Goal: Information Seeking & Learning: Learn about a topic

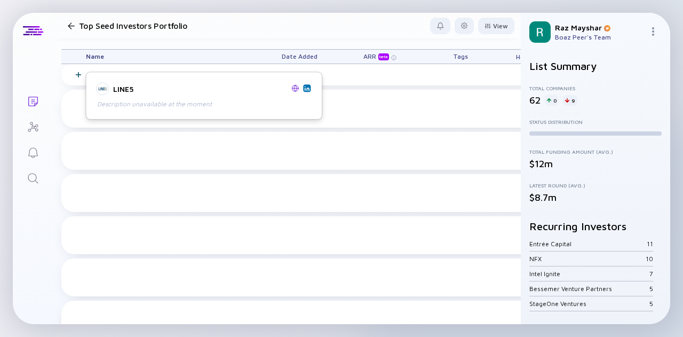
scroll to position [2199, 0]
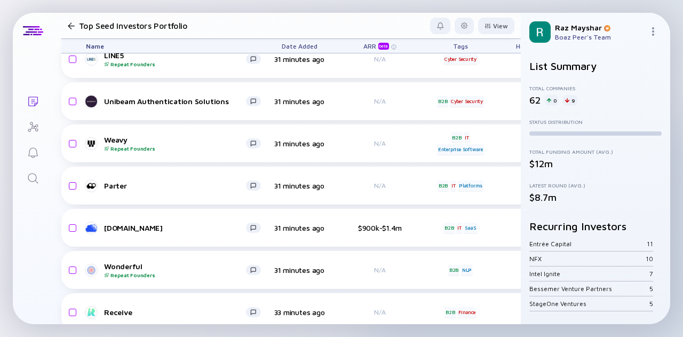
click at [36, 169] on link "Search" at bounding box center [33, 177] width 40 height 26
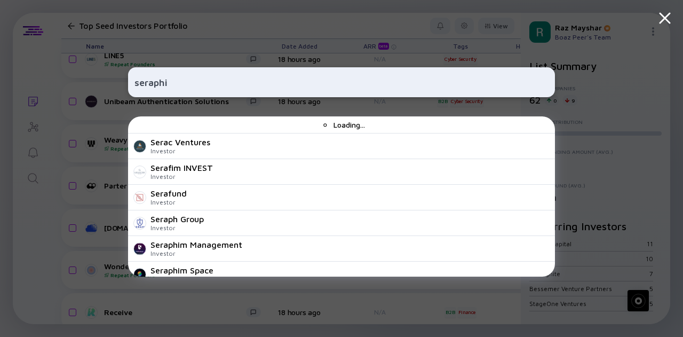
type input "seraphic"
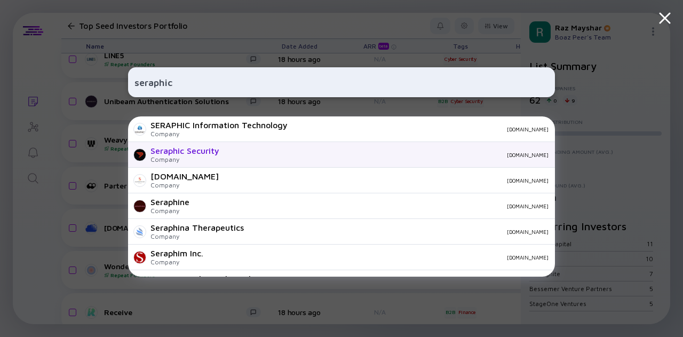
click at [225, 148] on div "Seraphic Security Company seraphicsecurity.com" at bounding box center [341, 155] width 427 height 26
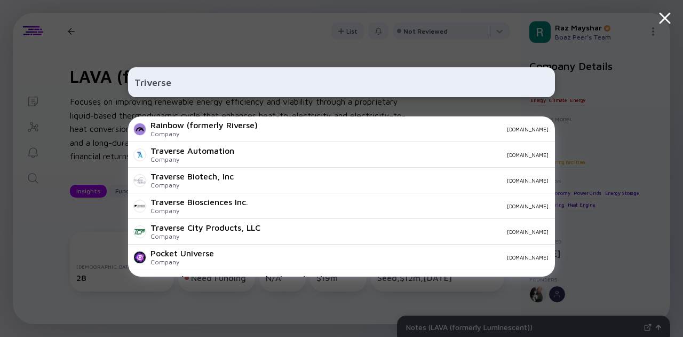
scroll to position [160, 0]
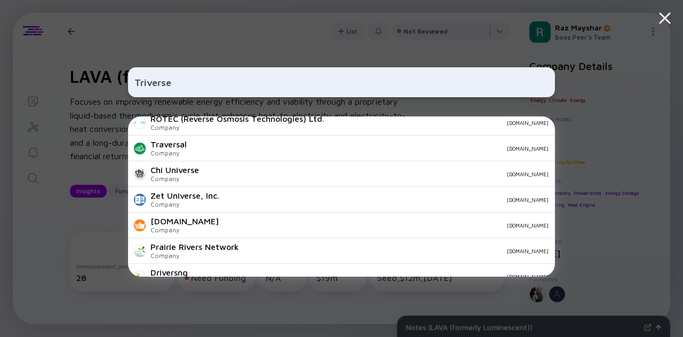
click at [264, 38] on div "Triverse Rainbow (formerly Riverse) Company [DOMAIN_NAME] Traverse Automation C…" at bounding box center [341, 168] width 427 height 337
click at [206, 50] on div "Triverse Rainbow (formerly Riverse) Company [DOMAIN_NAME] Traverse Automation C…" at bounding box center [341, 168] width 427 height 337
click at [184, 75] on input "Triverse" at bounding box center [341, 82] width 414 height 19
type input "winnai"
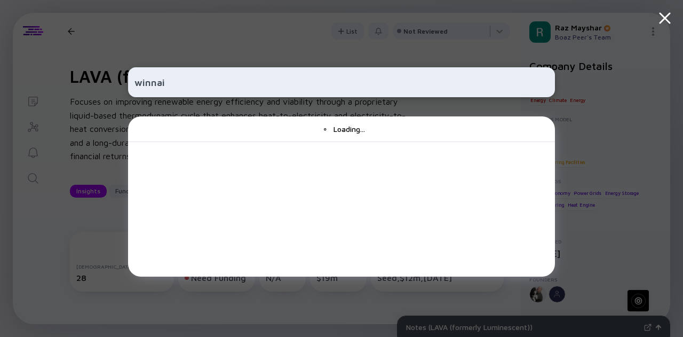
scroll to position [0, 0]
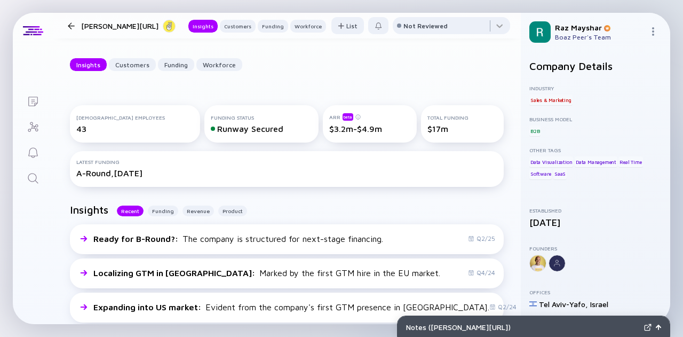
scroll to position [160, 0]
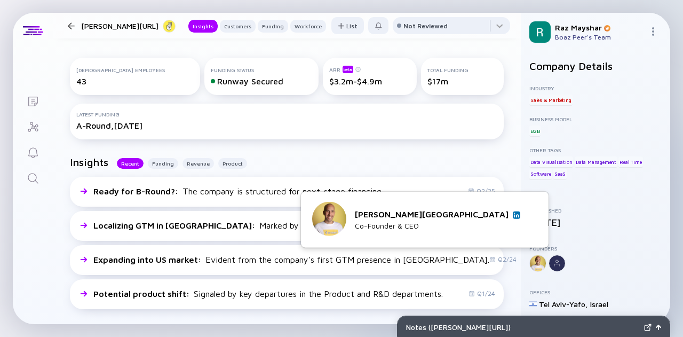
click at [515, 218] on link at bounding box center [516, 214] width 7 height 7
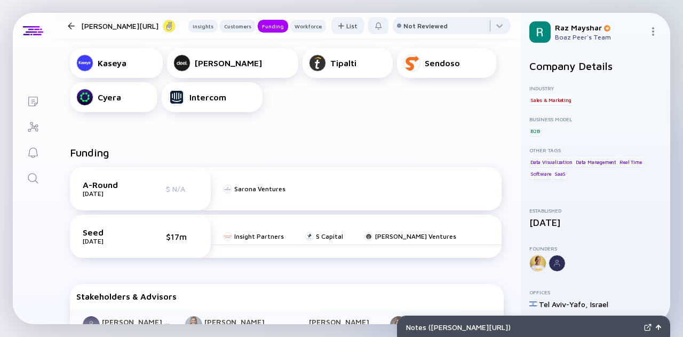
scroll to position [0, 0]
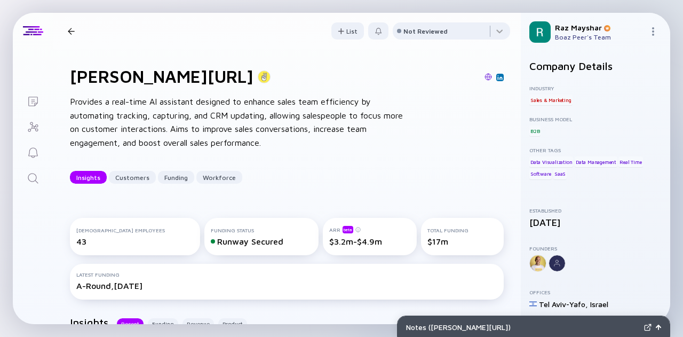
click at [32, 176] on icon "Search" at bounding box center [33, 178] width 13 height 13
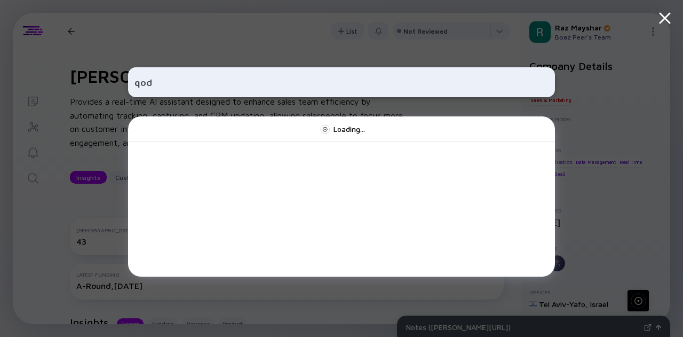
type input "qodo"
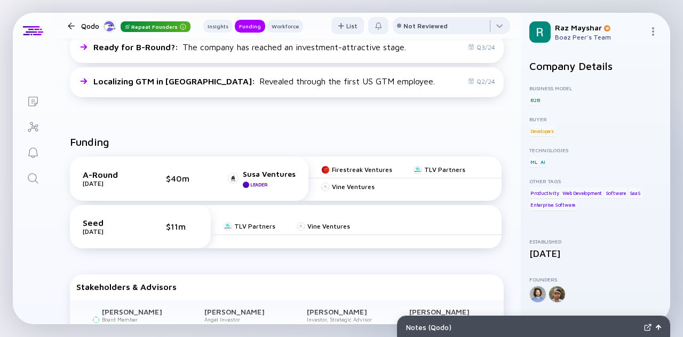
scroll to position [427, 0]
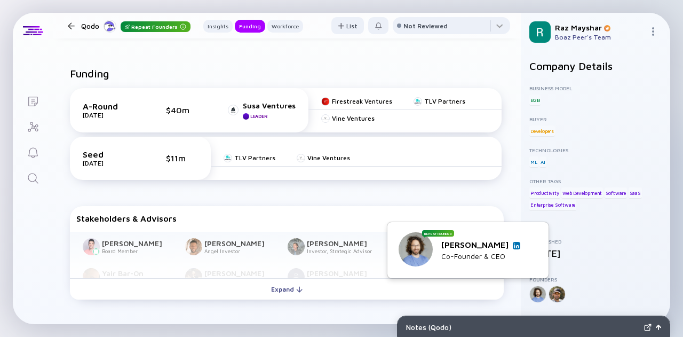
click at [518, 245] on img at bounding box center [516, 245] width 5 height 5
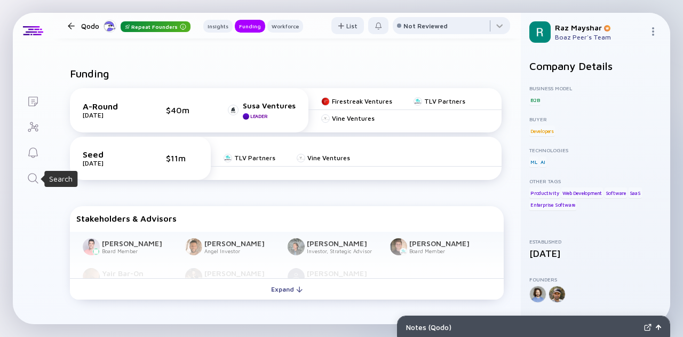
click at [35, 177] on icon "Search" at bounding box center [33, 178] width 13 height 13
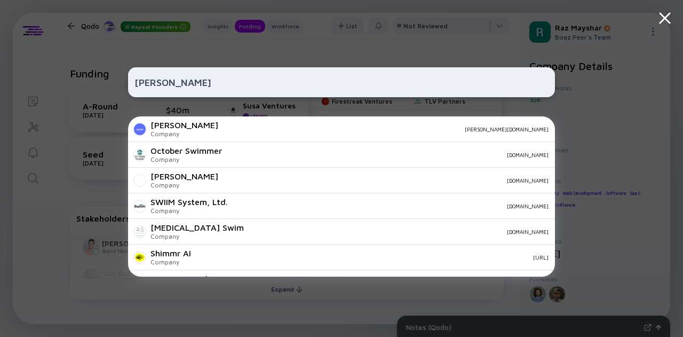
type input "[PERSON_NAME]"
click at [172, 131] on div "Company" at bounding box center [184, 134] width 68 height 8
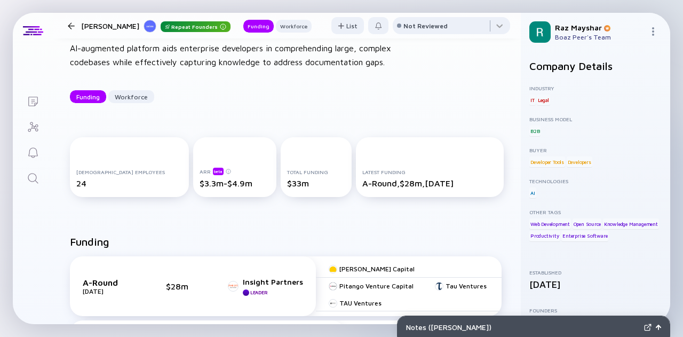
scroll to position [107, 0]
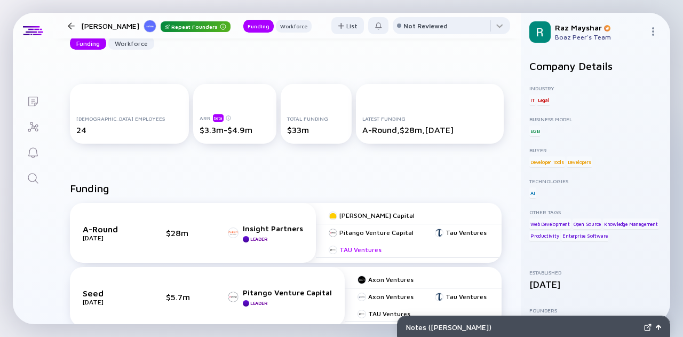
click at [382, 245] on div "TAU Ventures" at bounding box center [360, 249] width 42 height 8
